Goal: Find specific page/section: Locate a particular part of the current website

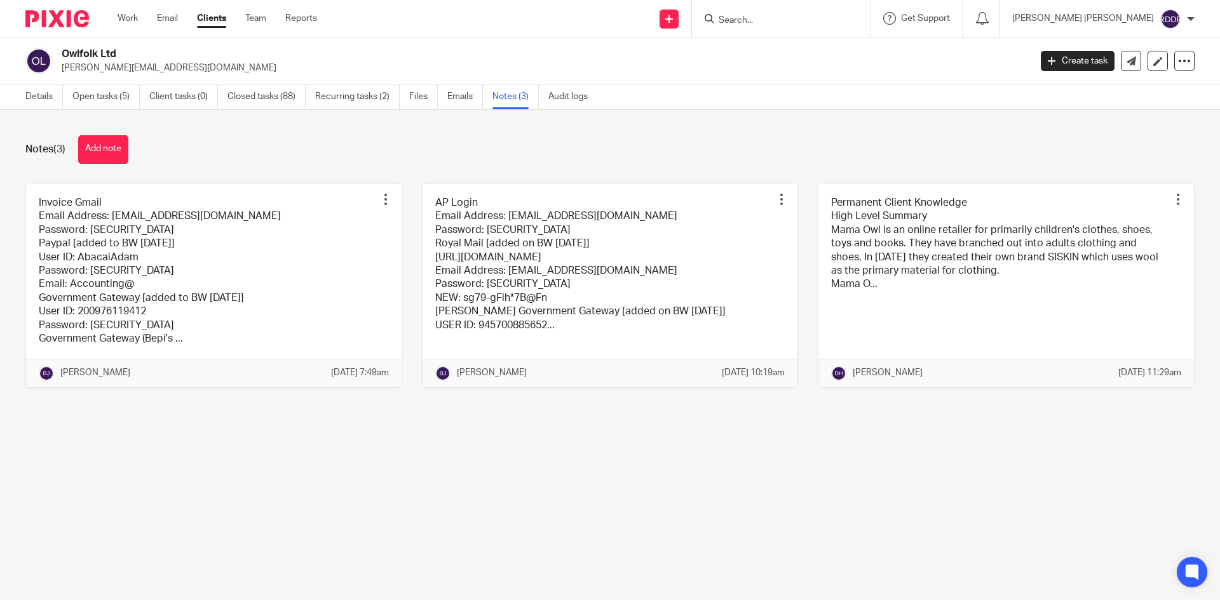
click at [781, 20] on input "Search" at bounding box center [774, 20] width 114 height 11
type input "intw"
click at [814, 51] on link at bounding box center [794, 49] width 158 height 19
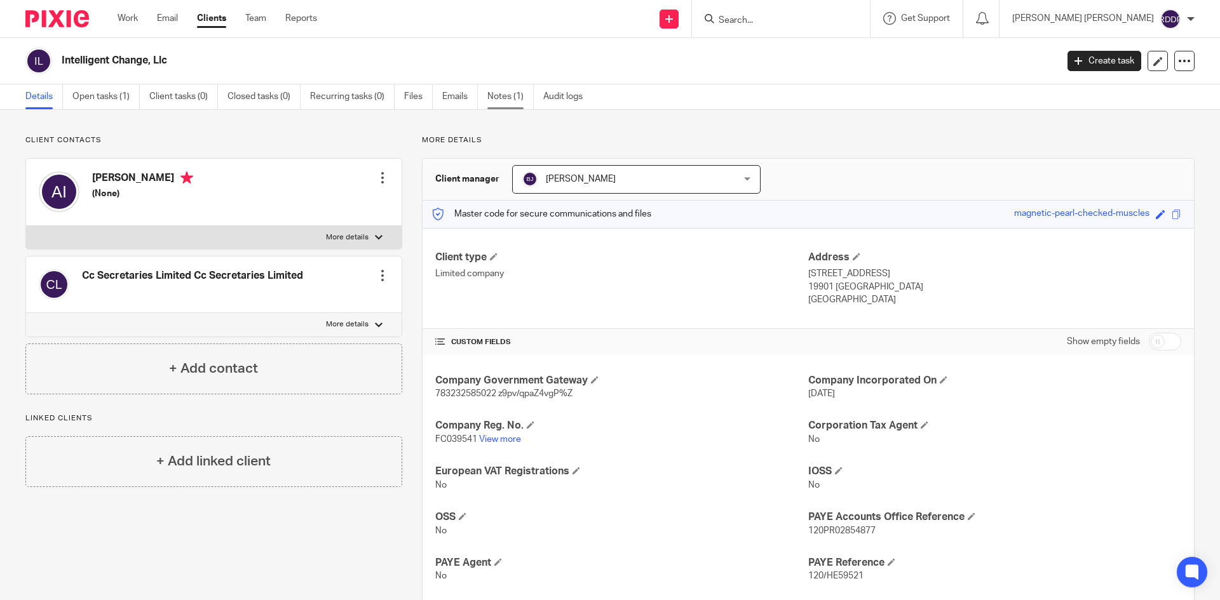
click at [512, 100] on link "Notes (1)" at bounding box center [510, 97] width 46 height 25
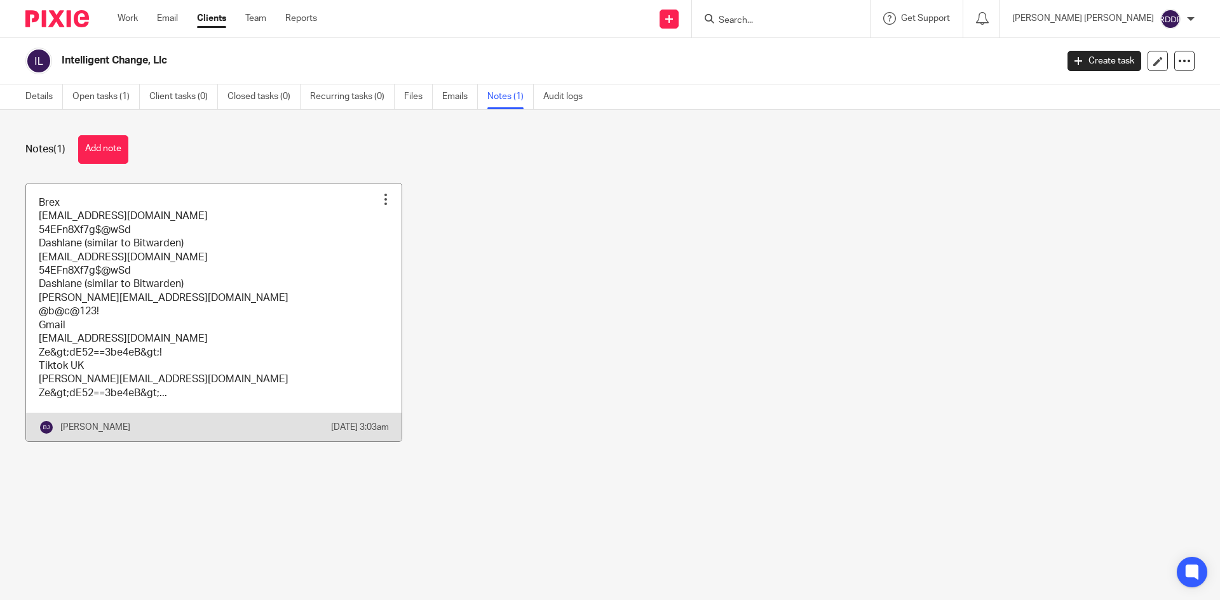
click at [319, 245] on link at bounding box center [213, 313] width 375 height 259
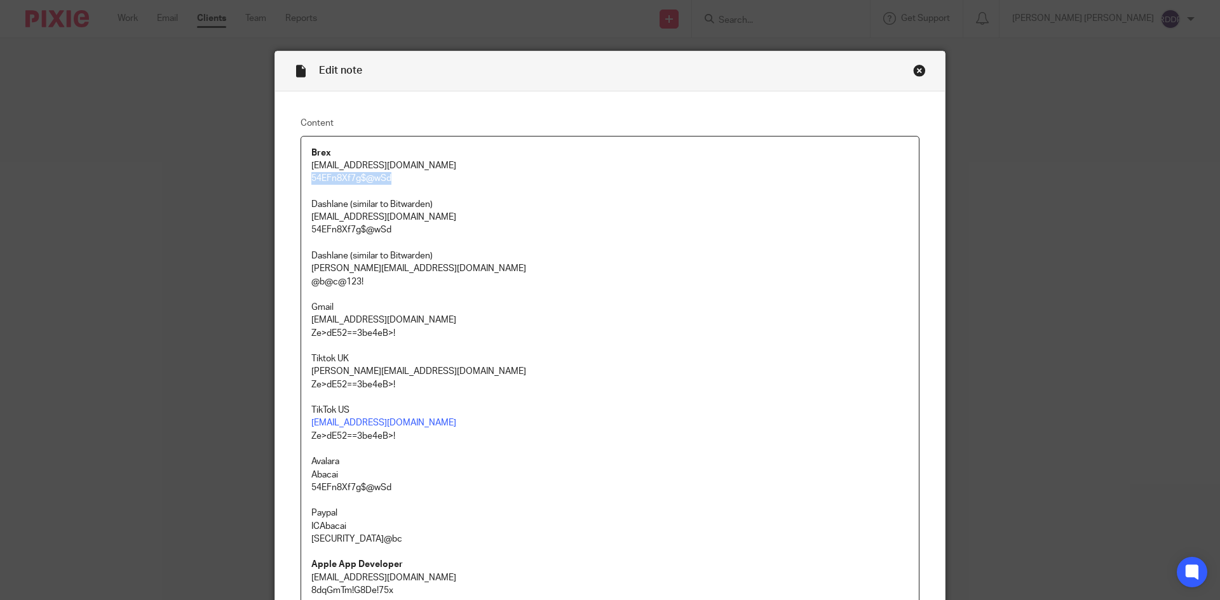
drag, startPoint x: 306, startPoint y: 178, endPoint x: 395, endPoint y: 176, distance: 89.0
click at [395, 176] on div "Brex Accounting@abacai.co.uk 54EFn8Xf7g$@wSd Dashlane (similar to Bitwarden) Be…" at bounding box center [610, 561] width 618 height 849
copy p "54EFn8Xf7g$@wSd"
